Goal: Find contact information: Find contact information

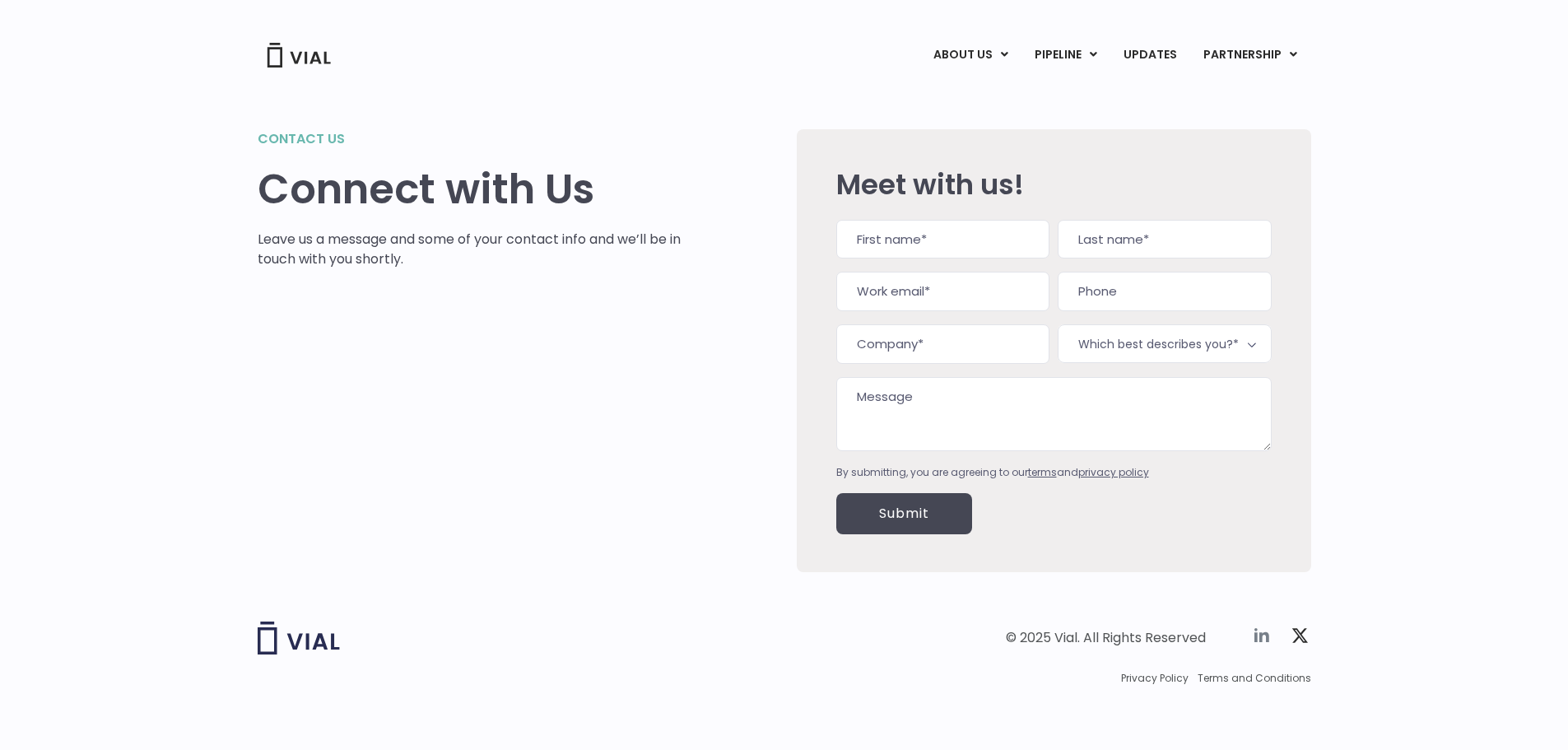
click at [1257, 633] on icon at bounding box center [1261, 635] width 20 height 20
